Goal: Information Seeking & Learning: Learn about a topic

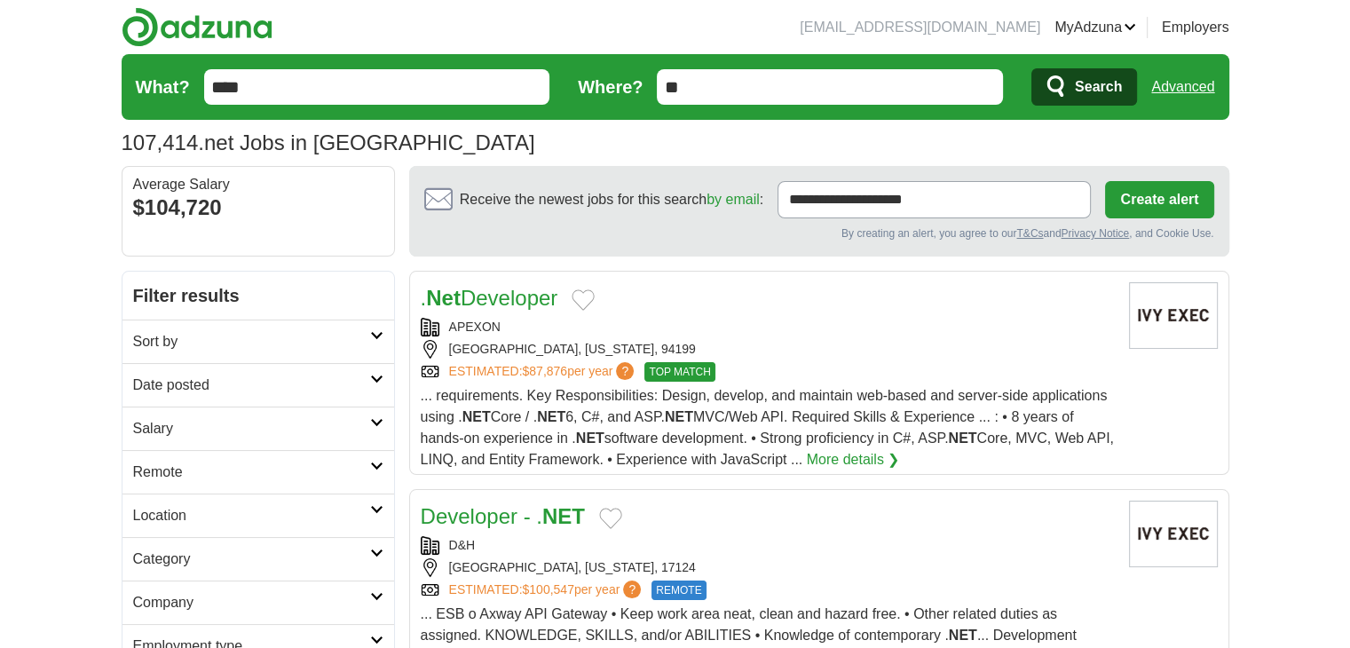
click at [267, 376] on h2 "Date posted" at bounding box center [251, 384] width 237 height 21
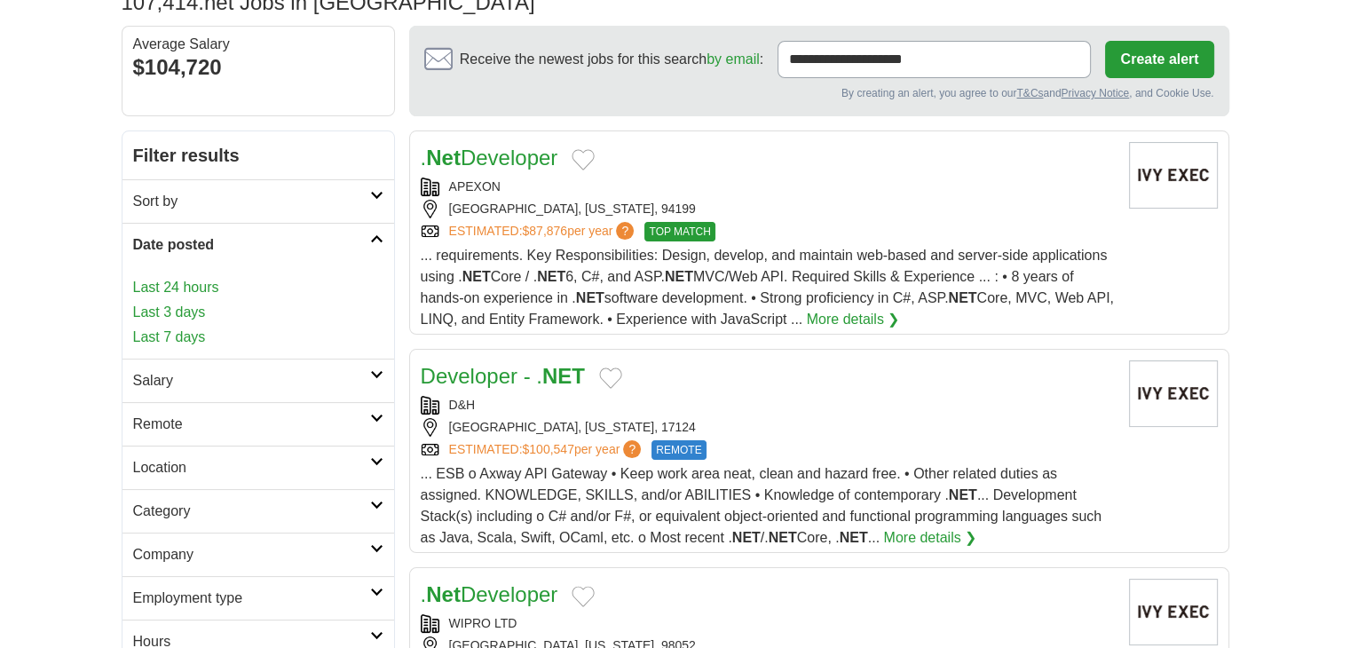
scroll to position [165, 0]
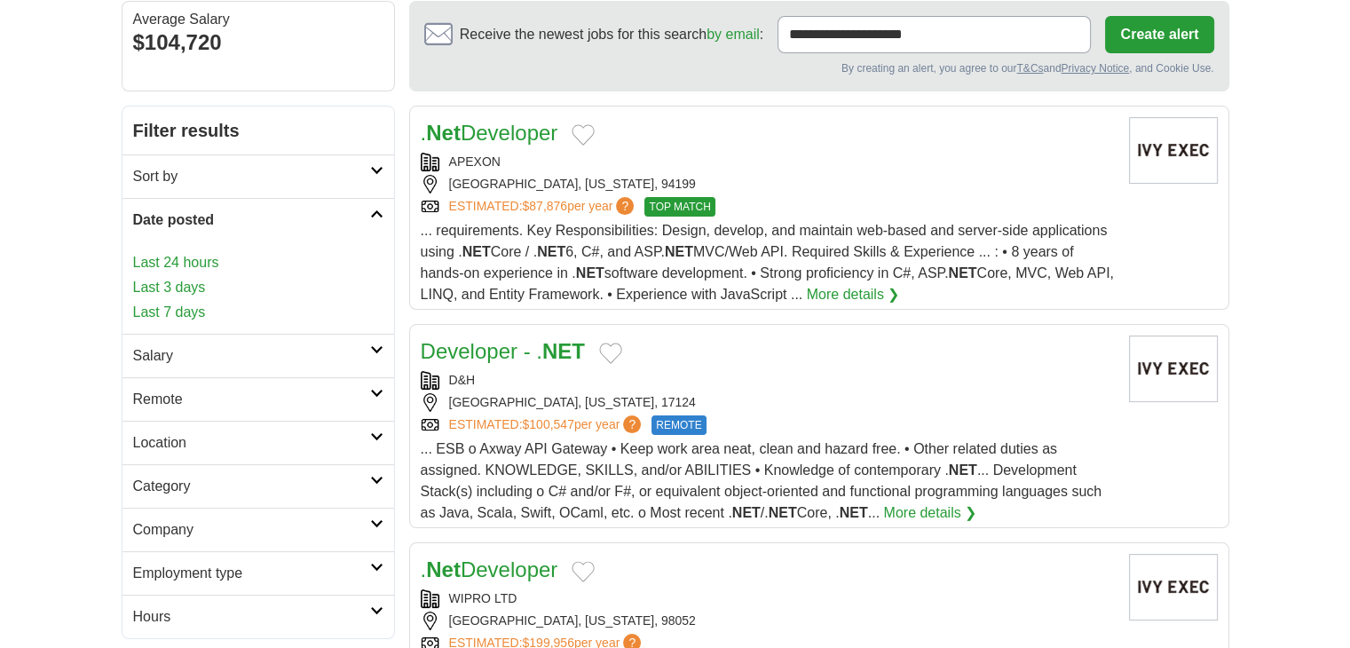
click at [189, 252] on link "Last 24 hours" at bounding box center [258, 262] width 250 height 21
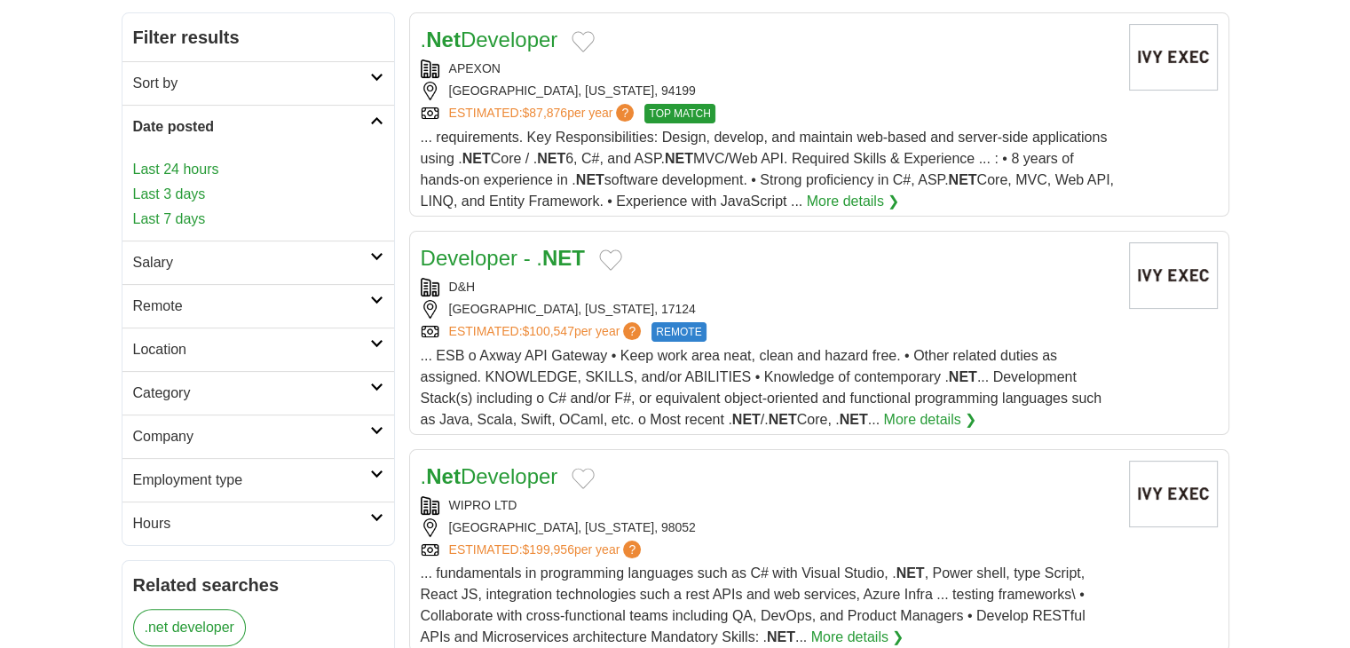
scroll to position [287, 0]
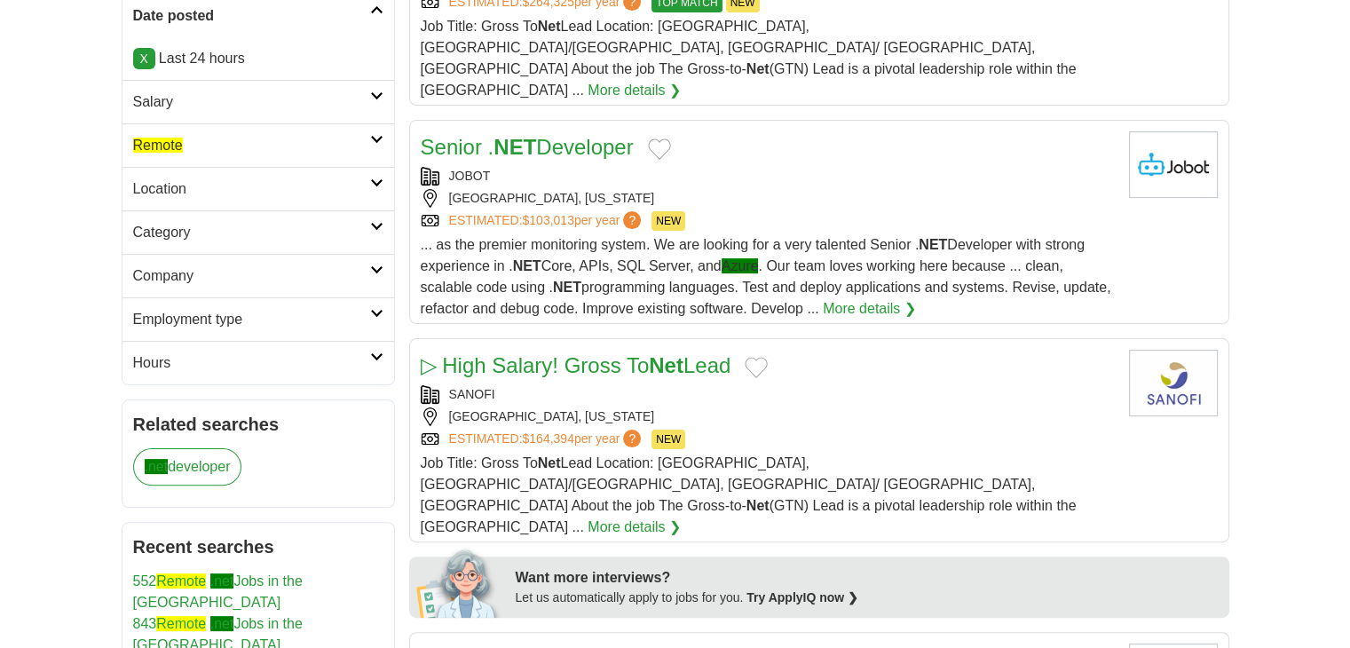
scroll to position [369, 0]
click at [295, 119] on link "Salary" at bounding box center [258, 101] width 272 height 43
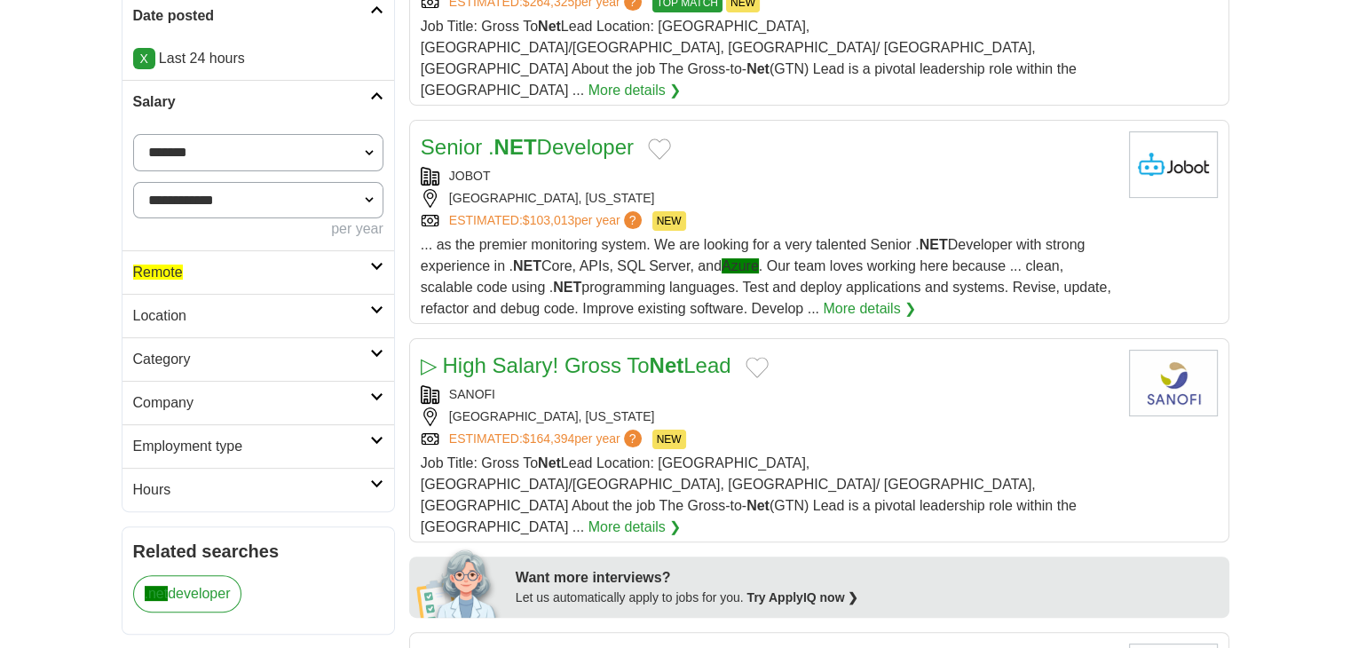
click at [227, 269] on h2 "Remote" at bounding box center [251, 272] width 237 height 21
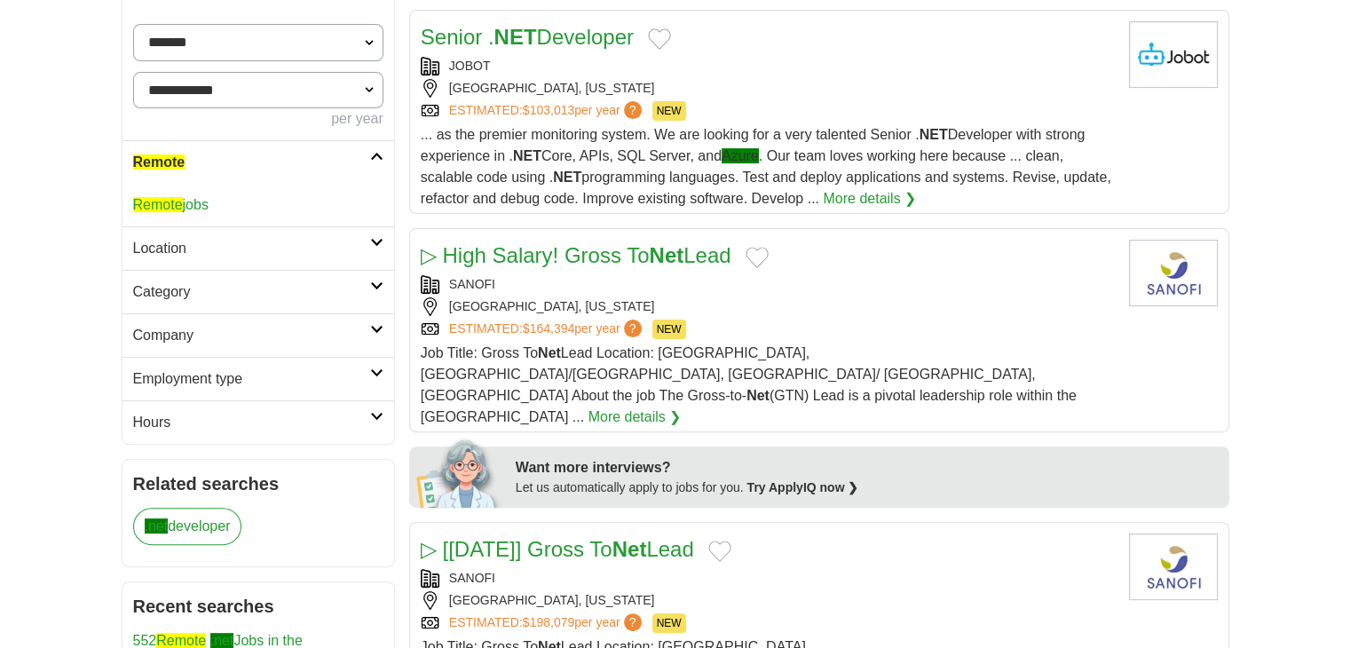
scroll to position [479, 0]
click at [188, 197] on link "Remote jobs" at bounding box center [170, 204] width 75 height 15
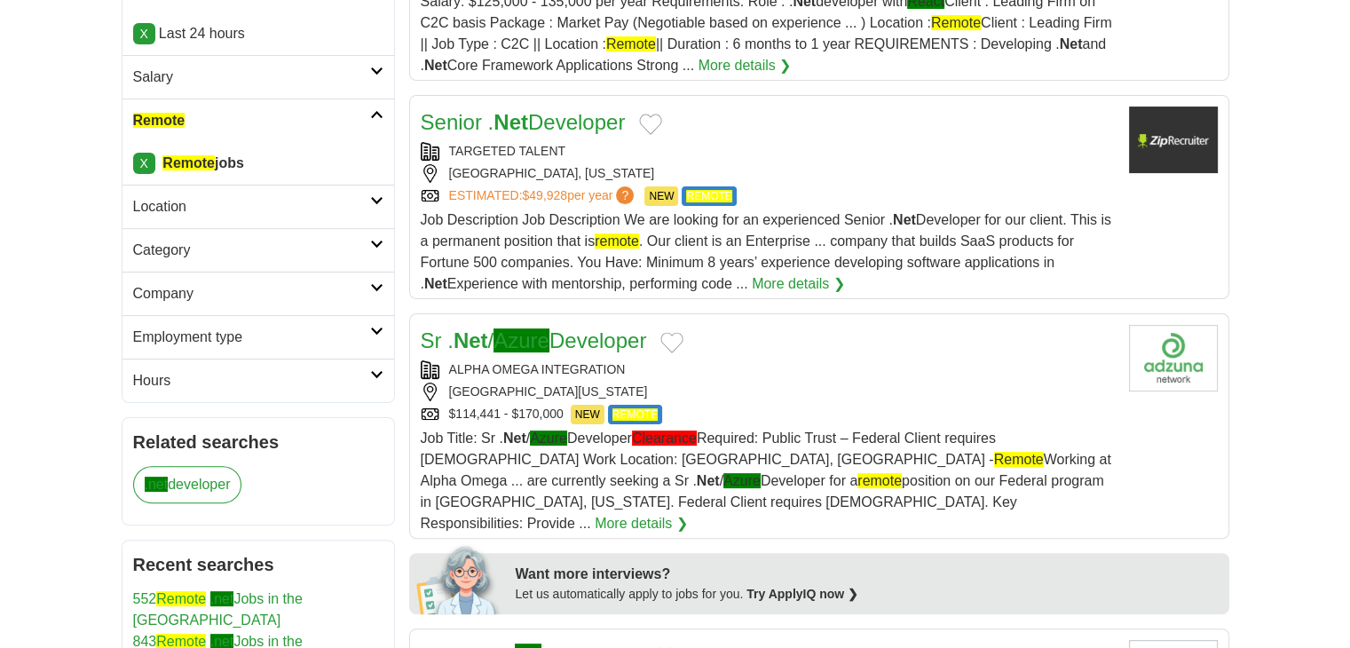
scroll to position [394, 0]
drag, startPoint x: 667, startPoint y: 344, endPoint x: 417, endPoint y: 342, distance: 250.2
click at [417, 342] on article "Sr . Net / Azure Developer ALPHA OMEGA INTEGRATION [GEOGRAPHIC_DATA], [US_STATE…" at bounding box center [819, 425] width 820 height 225
copy link "Sr . Net / Azure Developer"
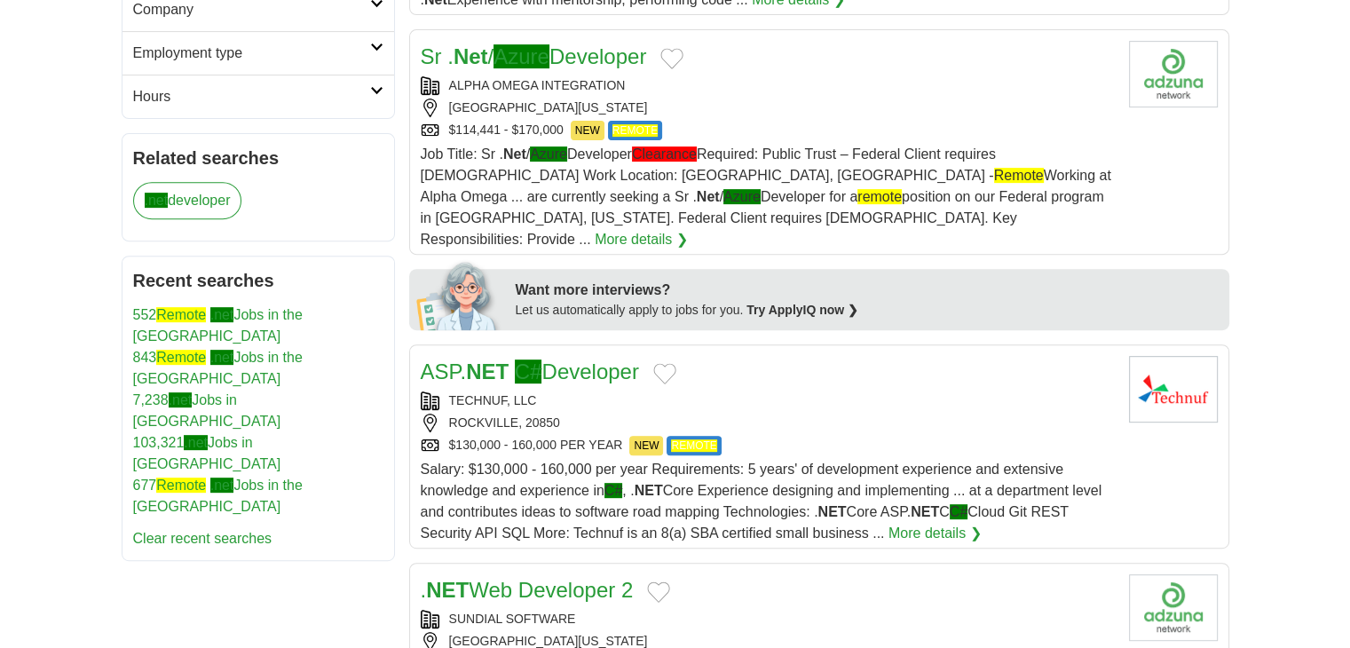
scroll to position [678, 0]
click at [661, 391] on div "TECHNUF, LLC" at bounding box center [768, 400] width 694 height 19
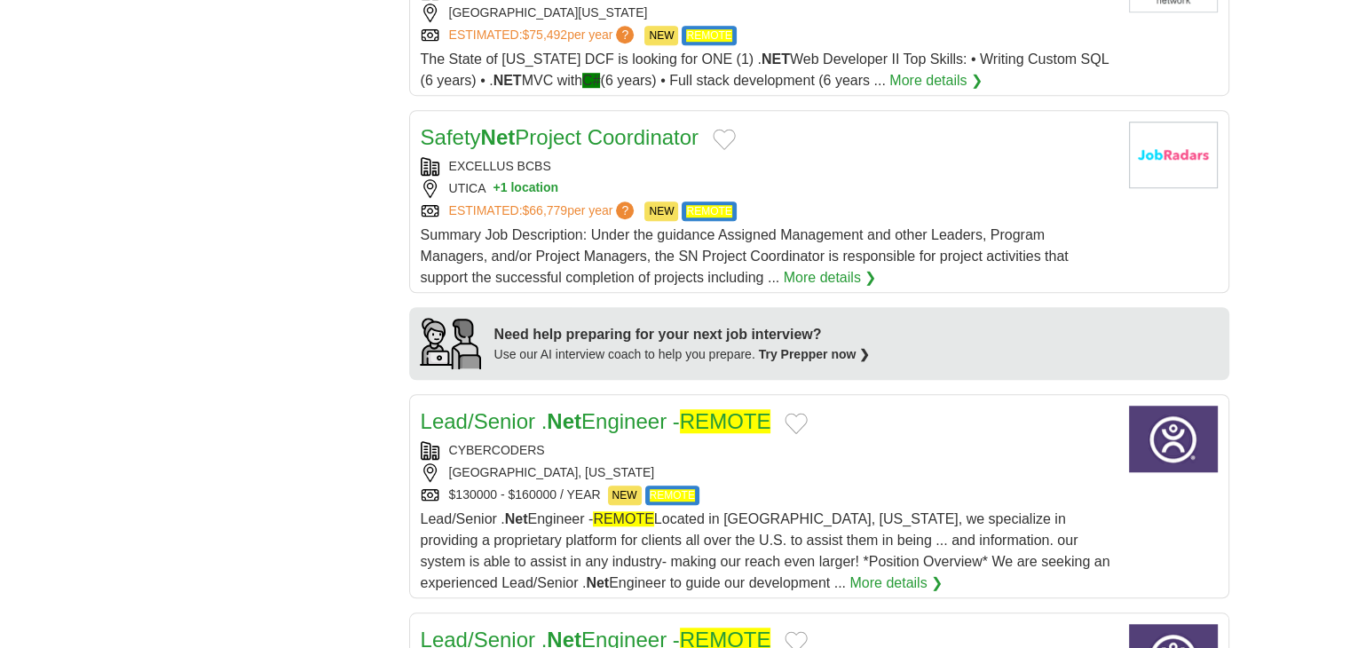
scroll to position [1312, 0]
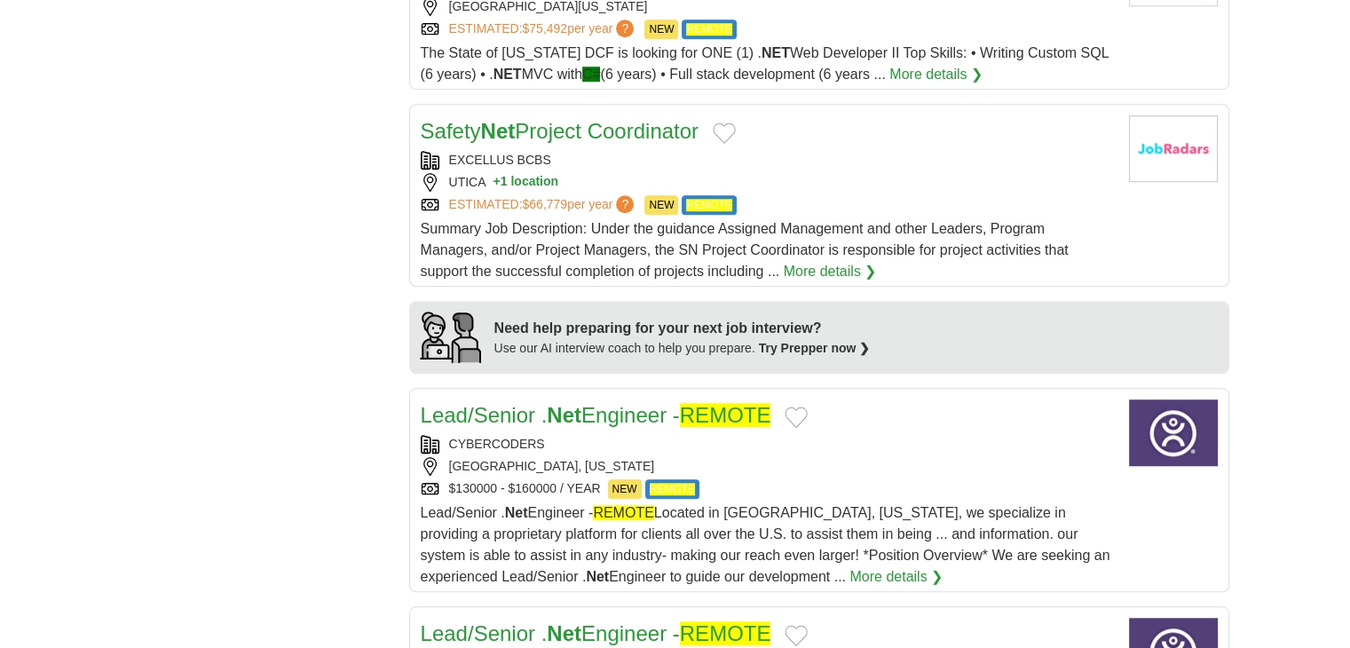
click at [538, 457] on div "[GEOGRAPHIC_DATA], [US_STATE]" at bounding box center [768, 466] width 694 height 19
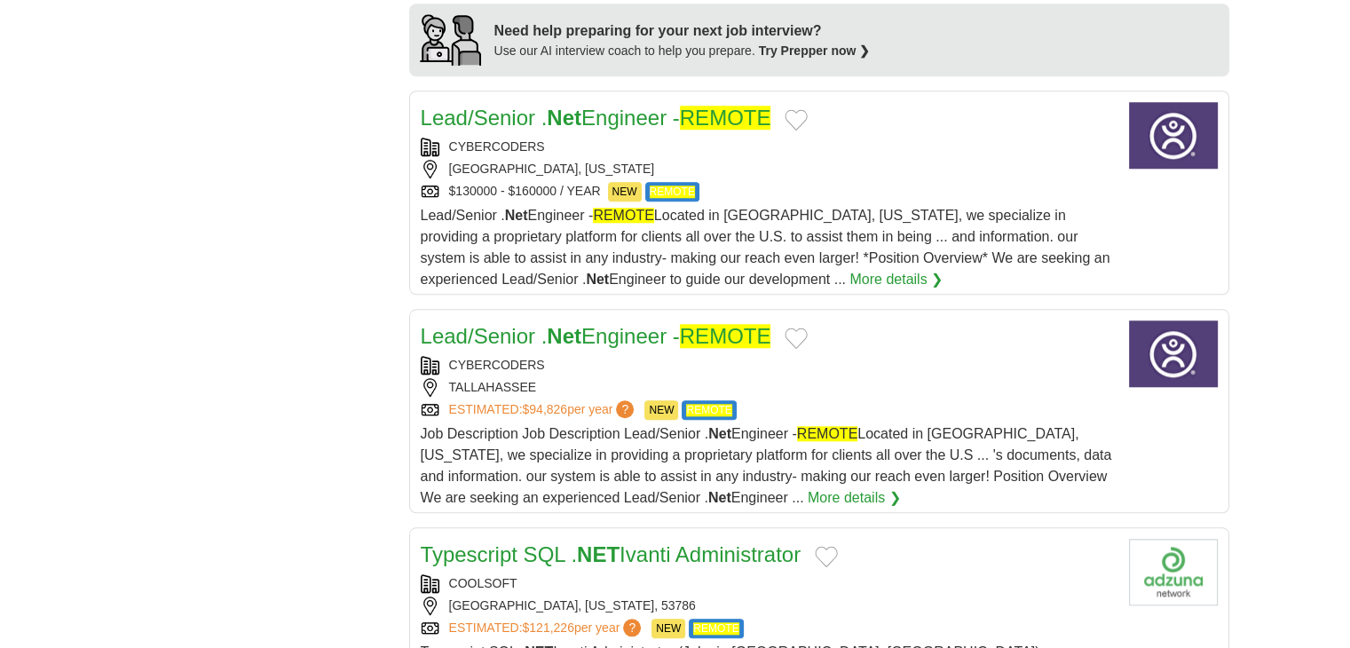
scroll to position [1610, 0]
click at [566, 323] on strong "Net" at bounding box center [564, 335] width 35 height 24
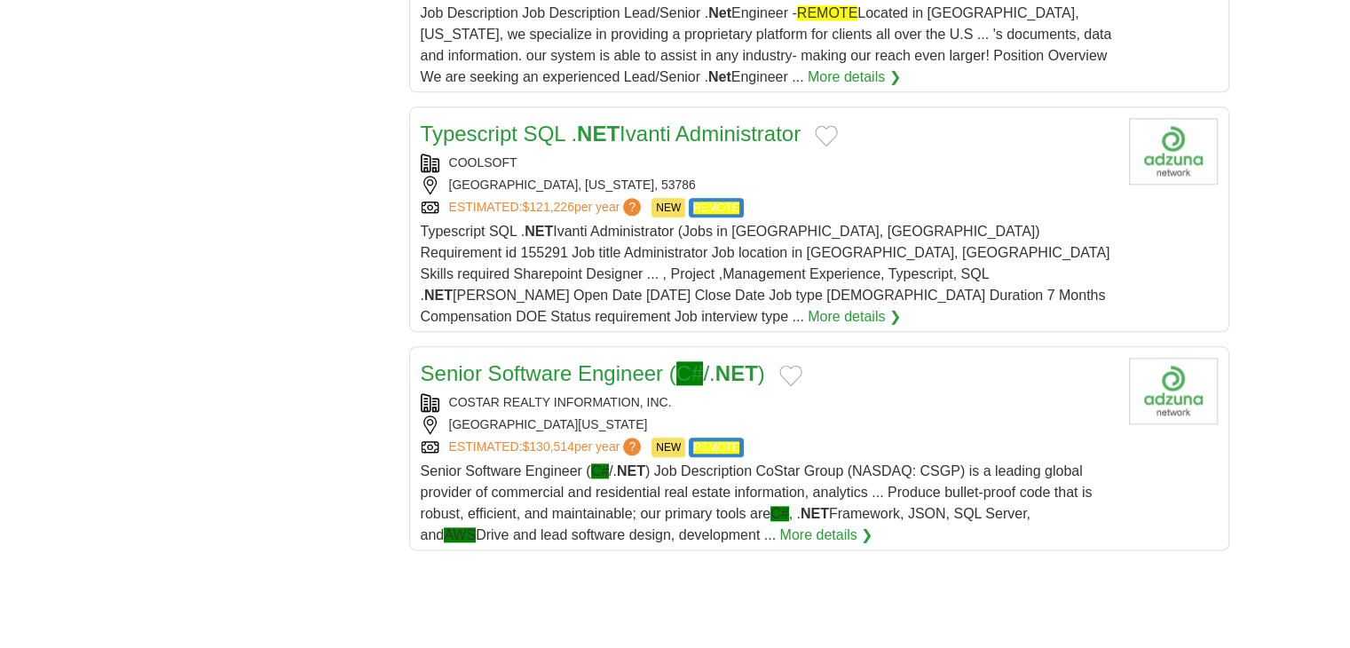
scroll to position [2034, 0]
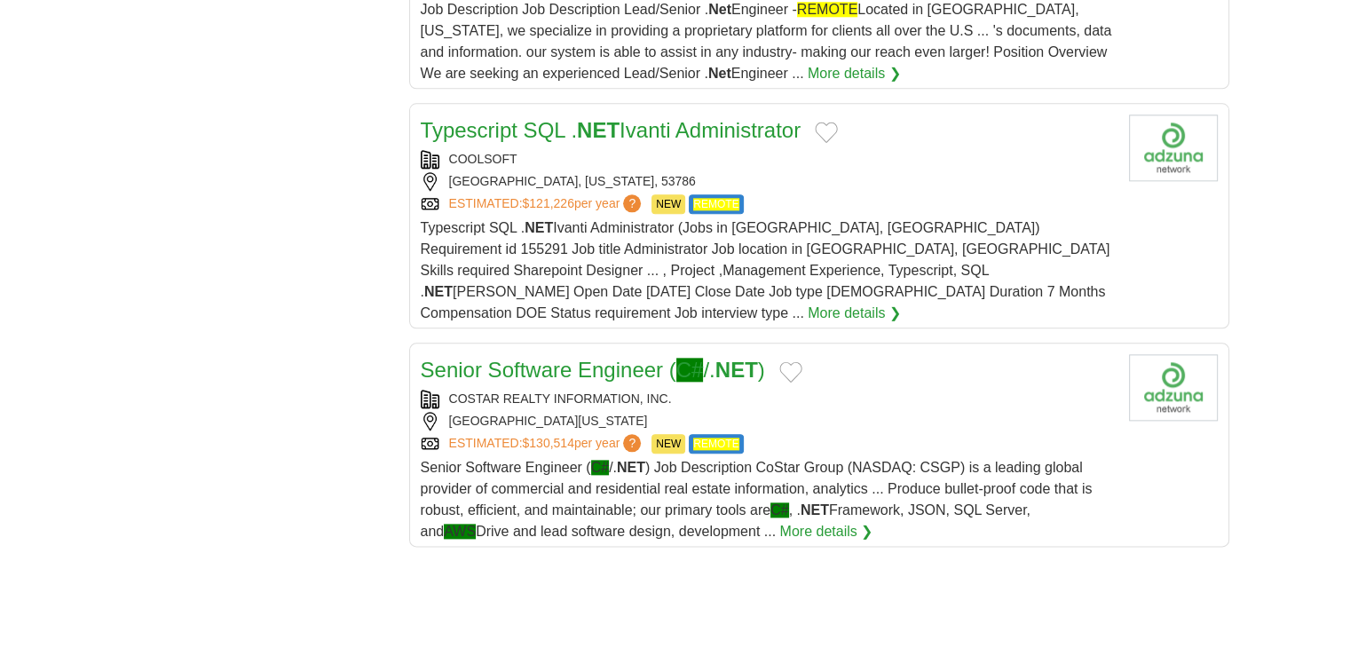
click at [523, 390] on div "COSTAR REALTY INFORMATION, INC." at bounding box center [768, 399] width 694 height 19
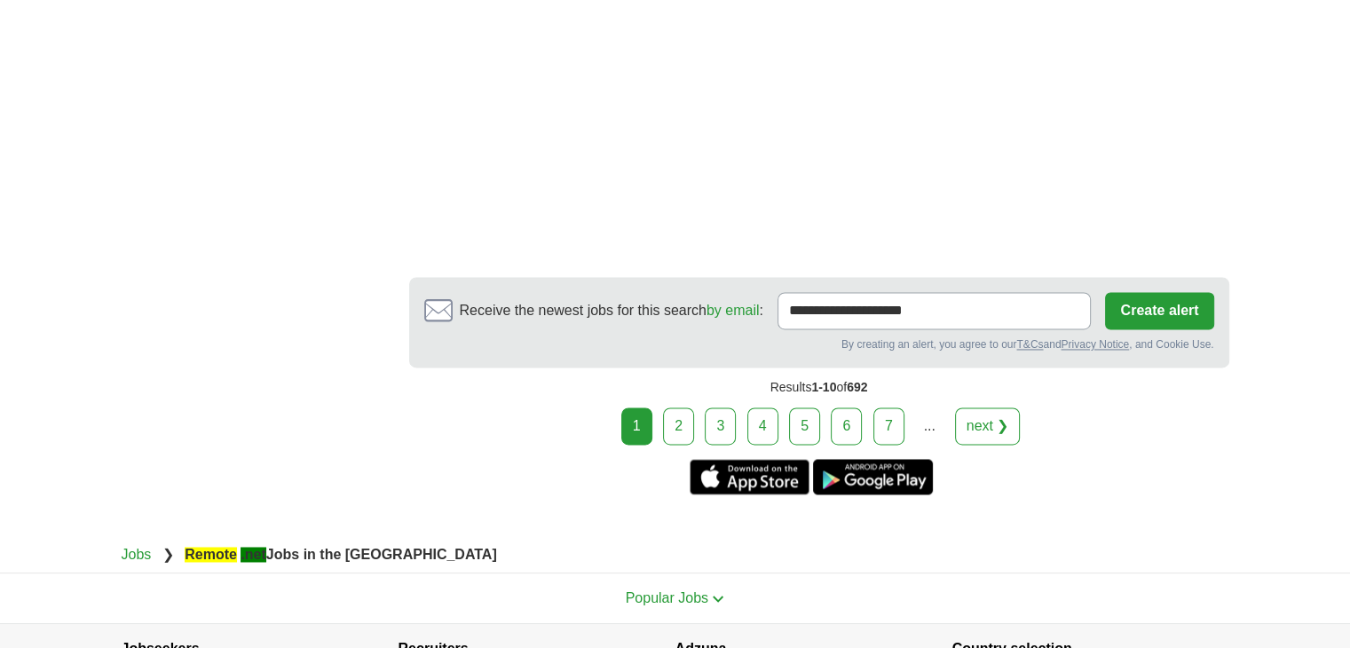
scroll to position [2711, 0]
